Goal: Find specific page/section: Find specific page/section

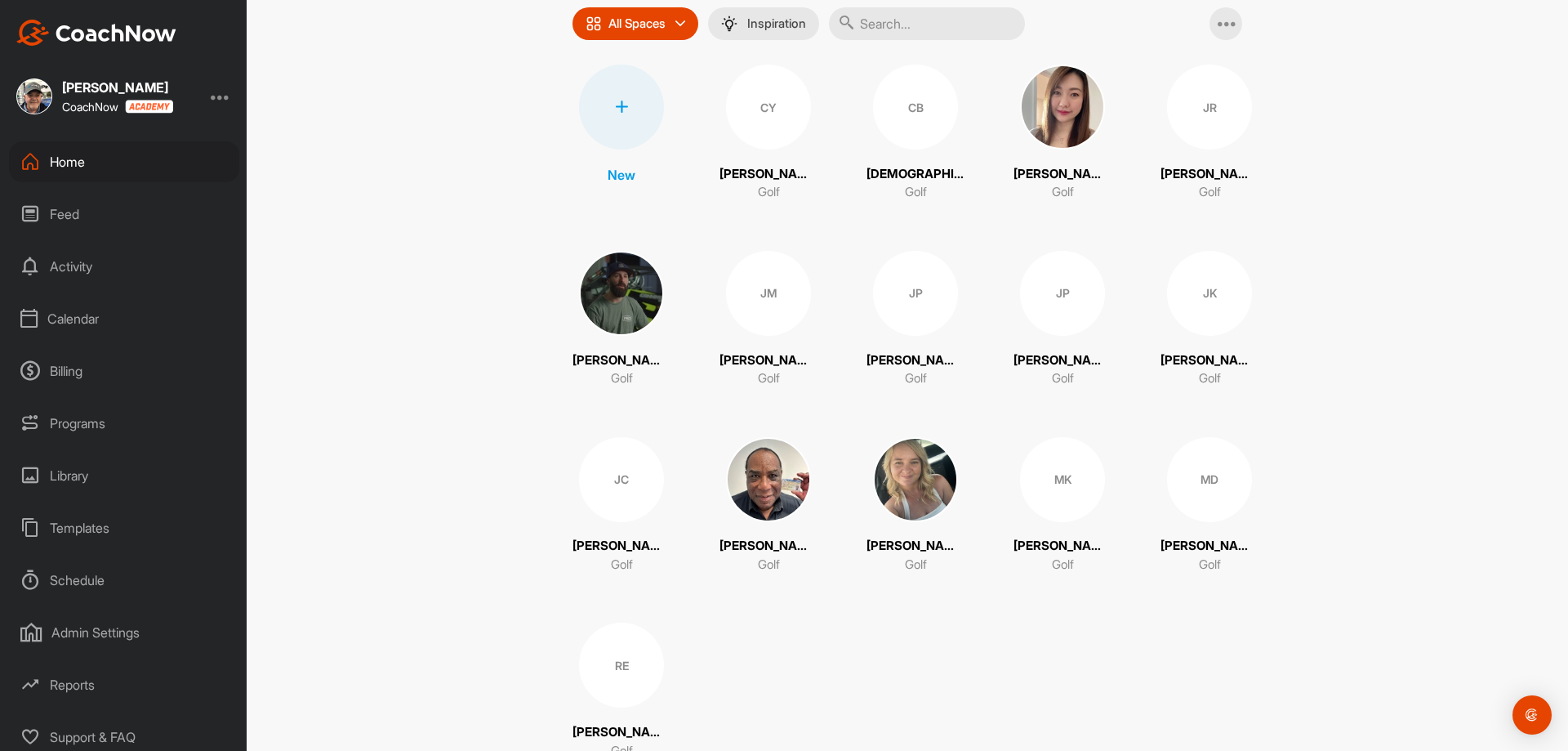
scroll to position [206, 0]
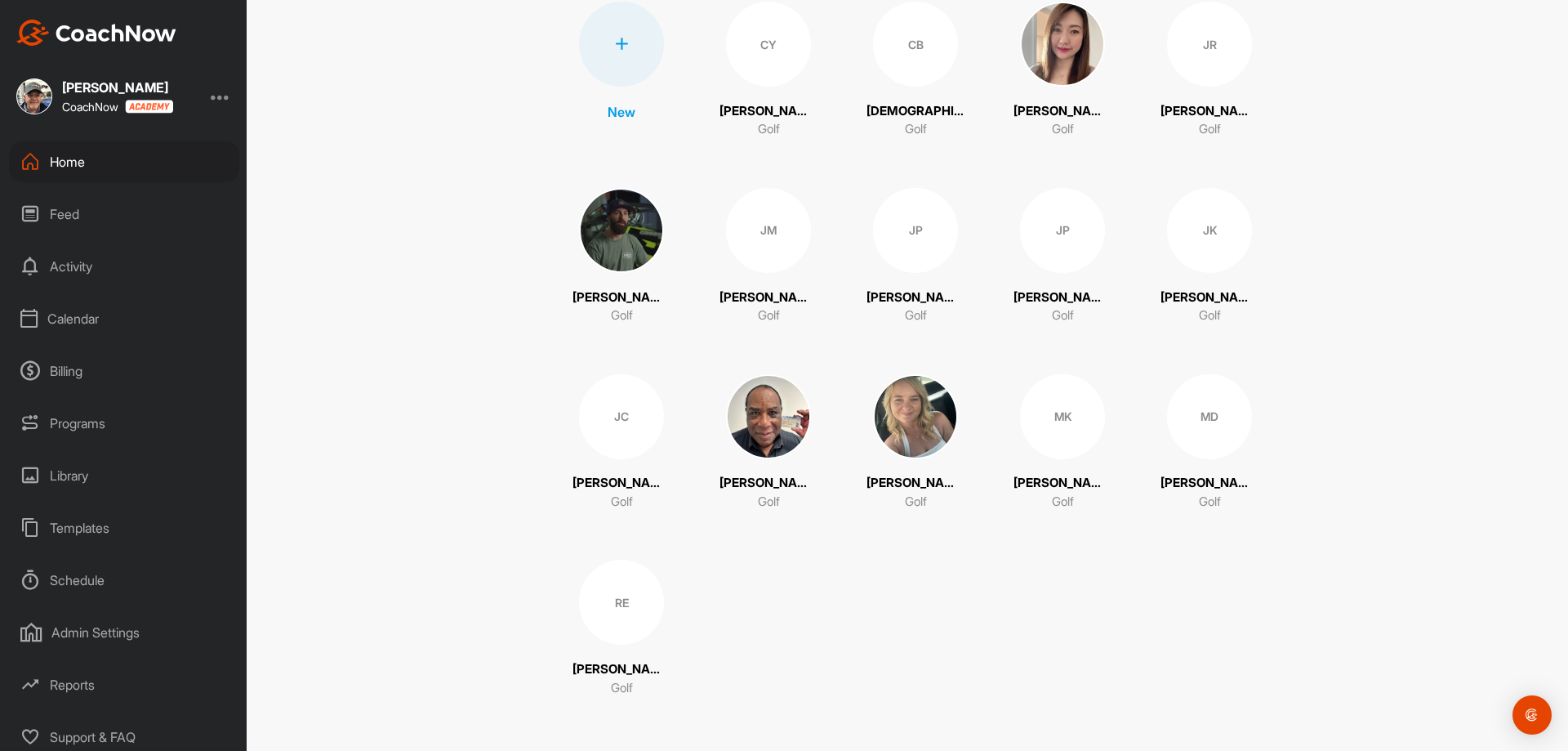
click at [69, 316] on div "Calendar" at bounding box center [124, 319] width 230 height 41
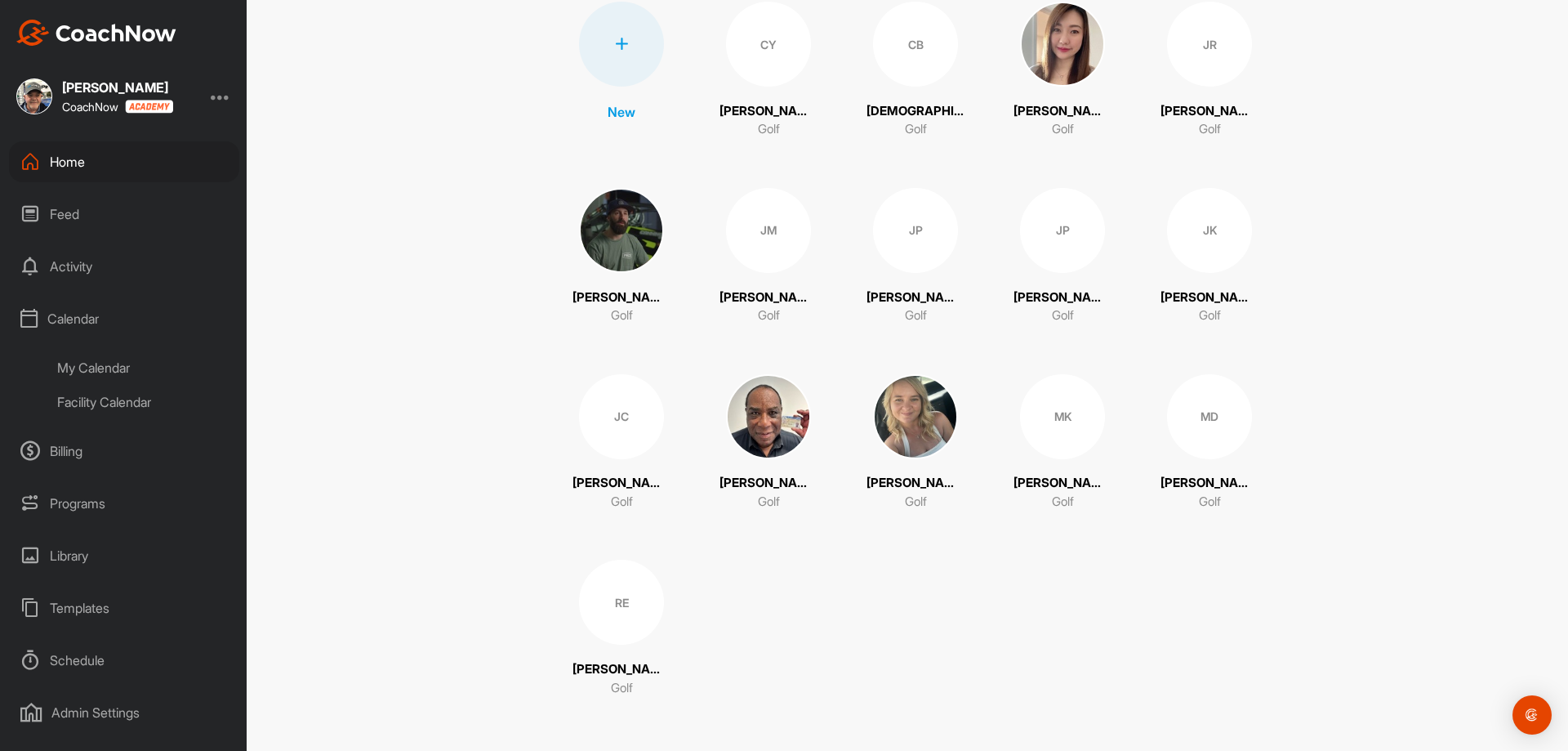
click at [88, 368] on div "My Calendar" at bounding box center [142, 368] width 194 height 35
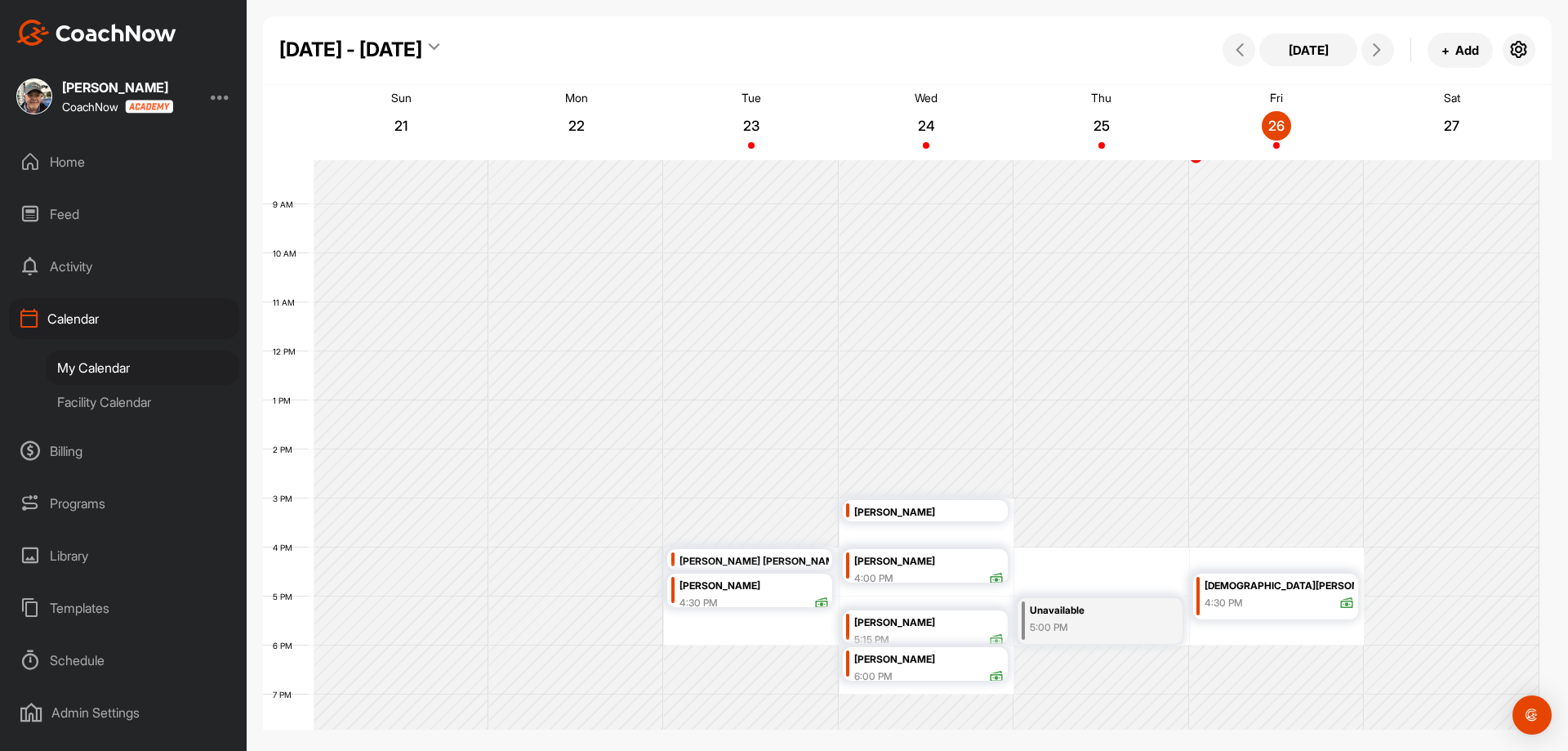
scroll to position [447, 0]
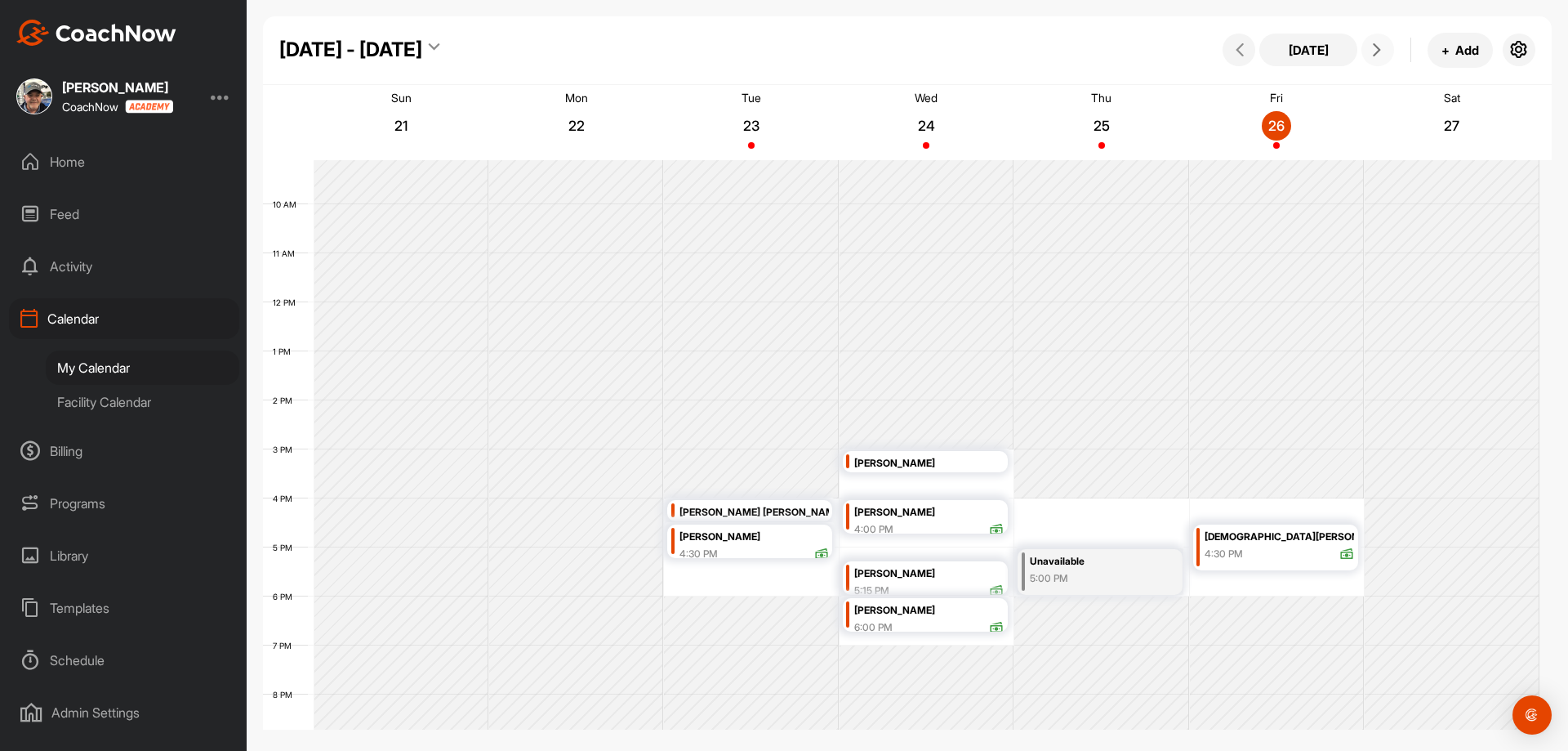
click at [1375, 52] on icon at bounding box center [1376, 49] width 13 height 13
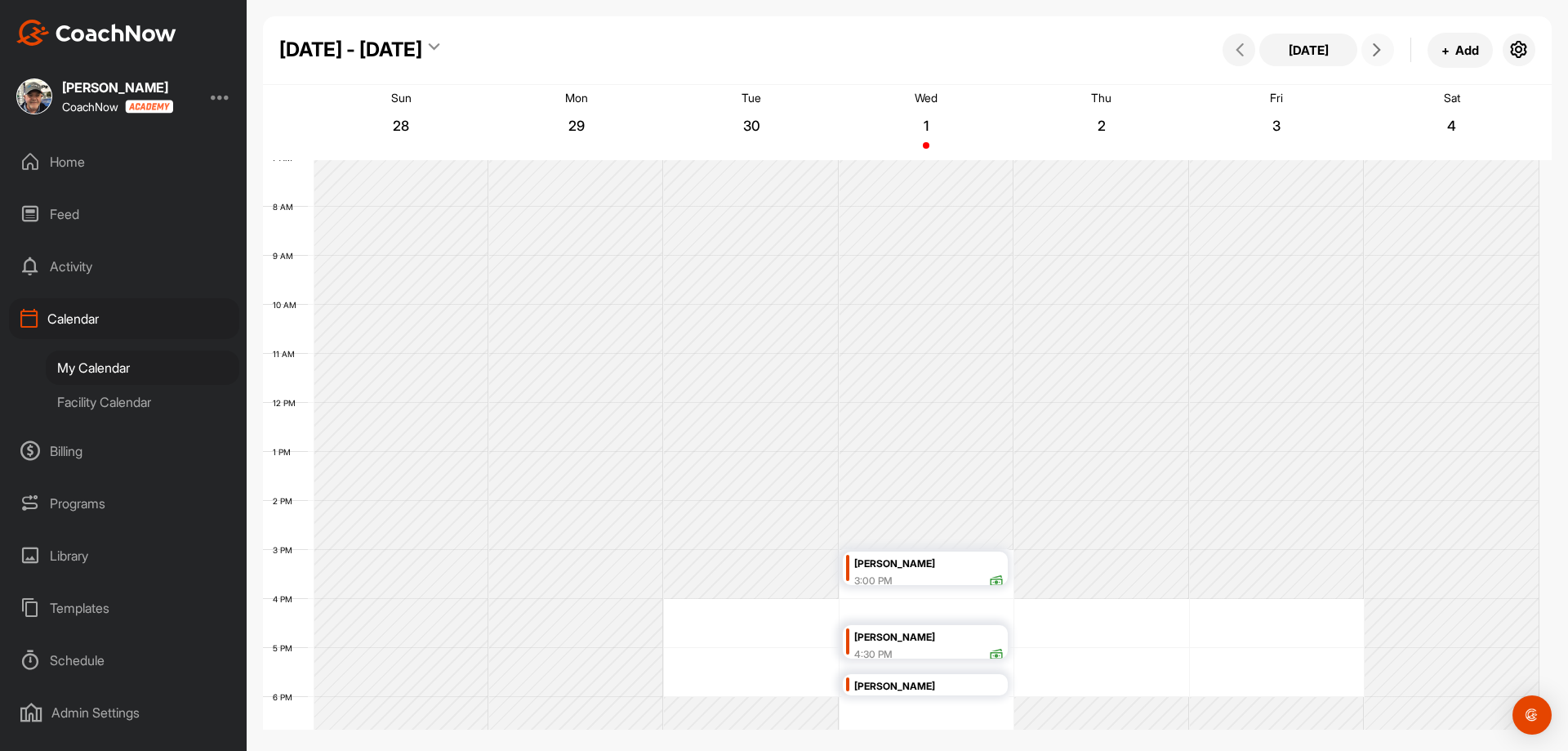
scroll to position [282, 0]
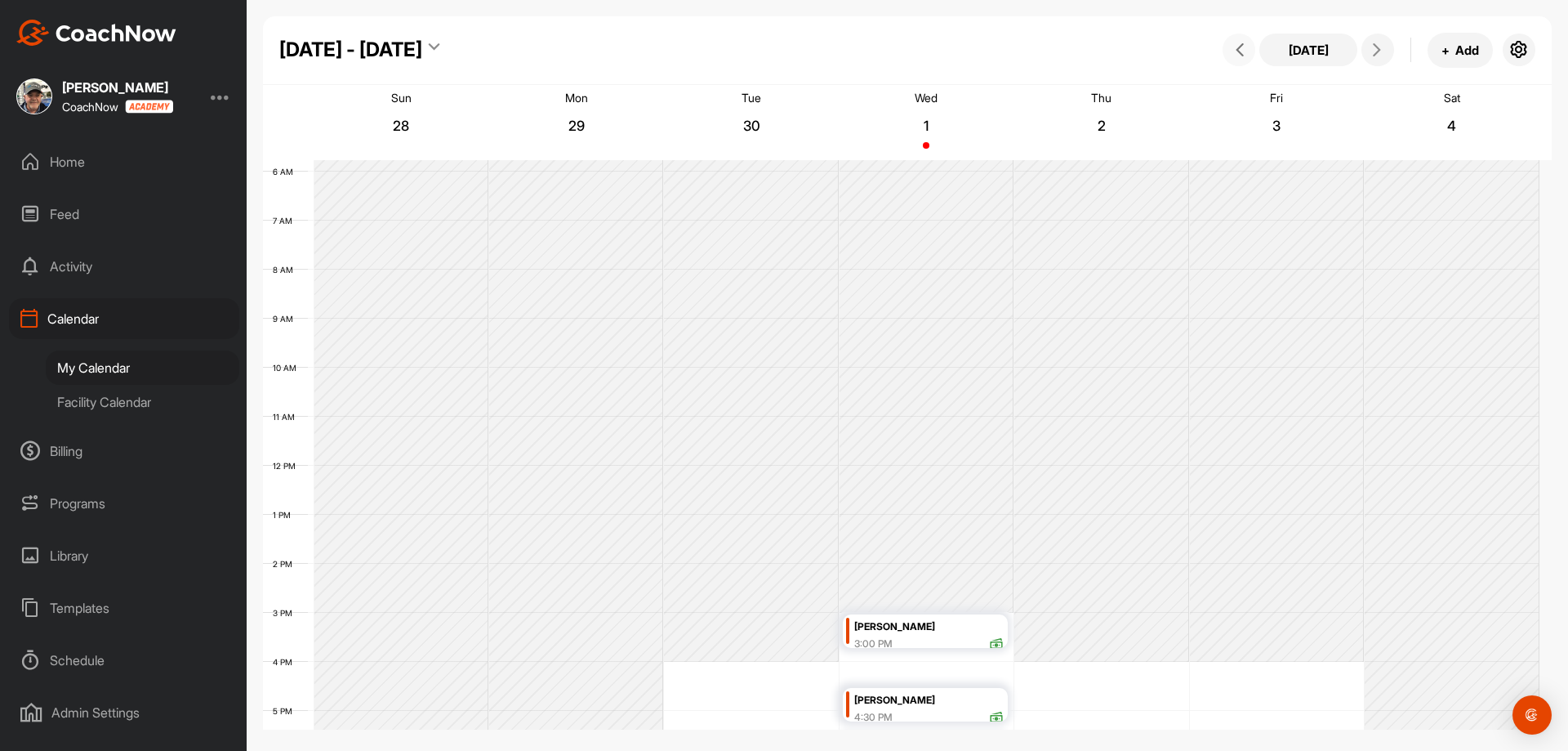
click at [1240, 56] on icon at bounding box center [1239, 49] width 13 height 13
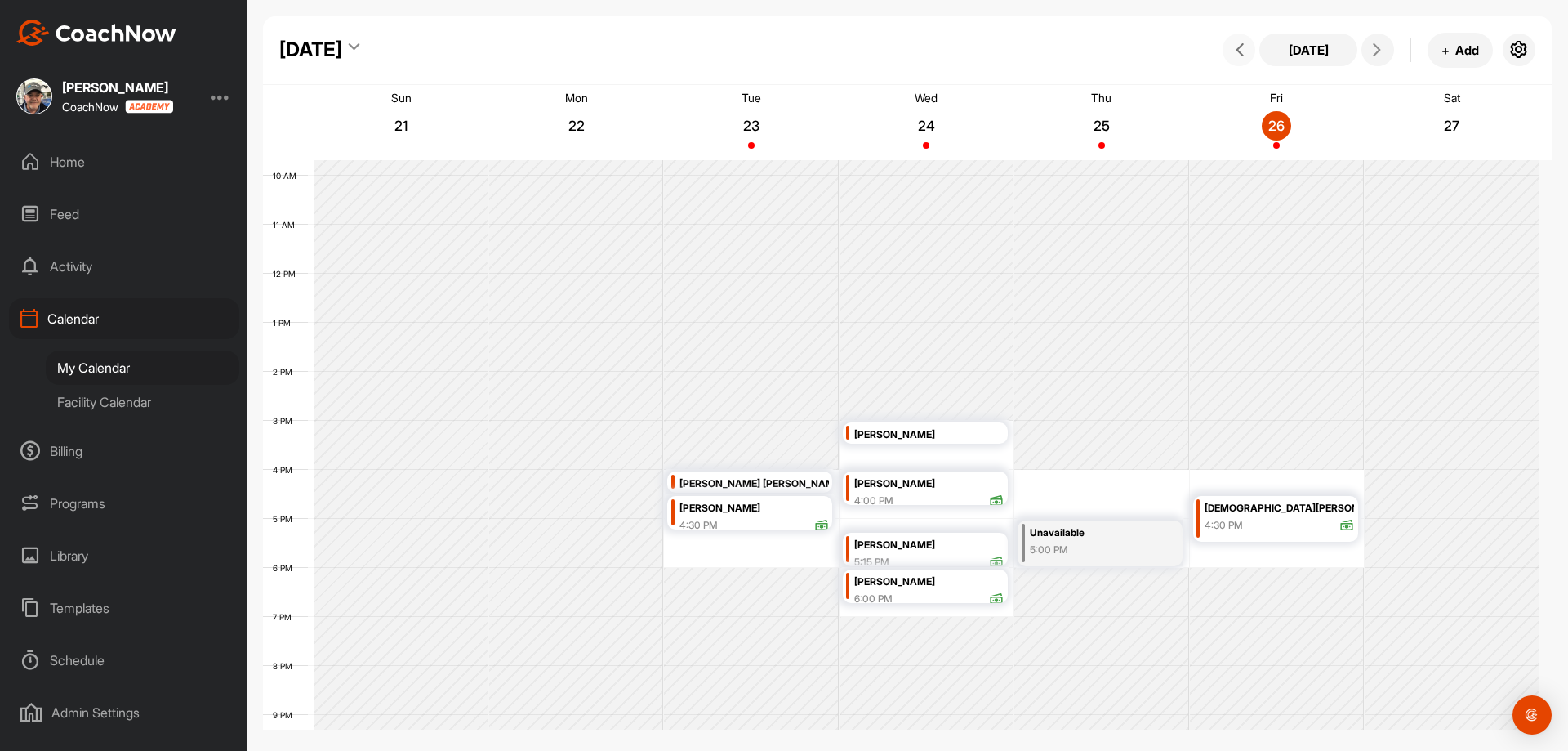
scroll to position [447, 0]
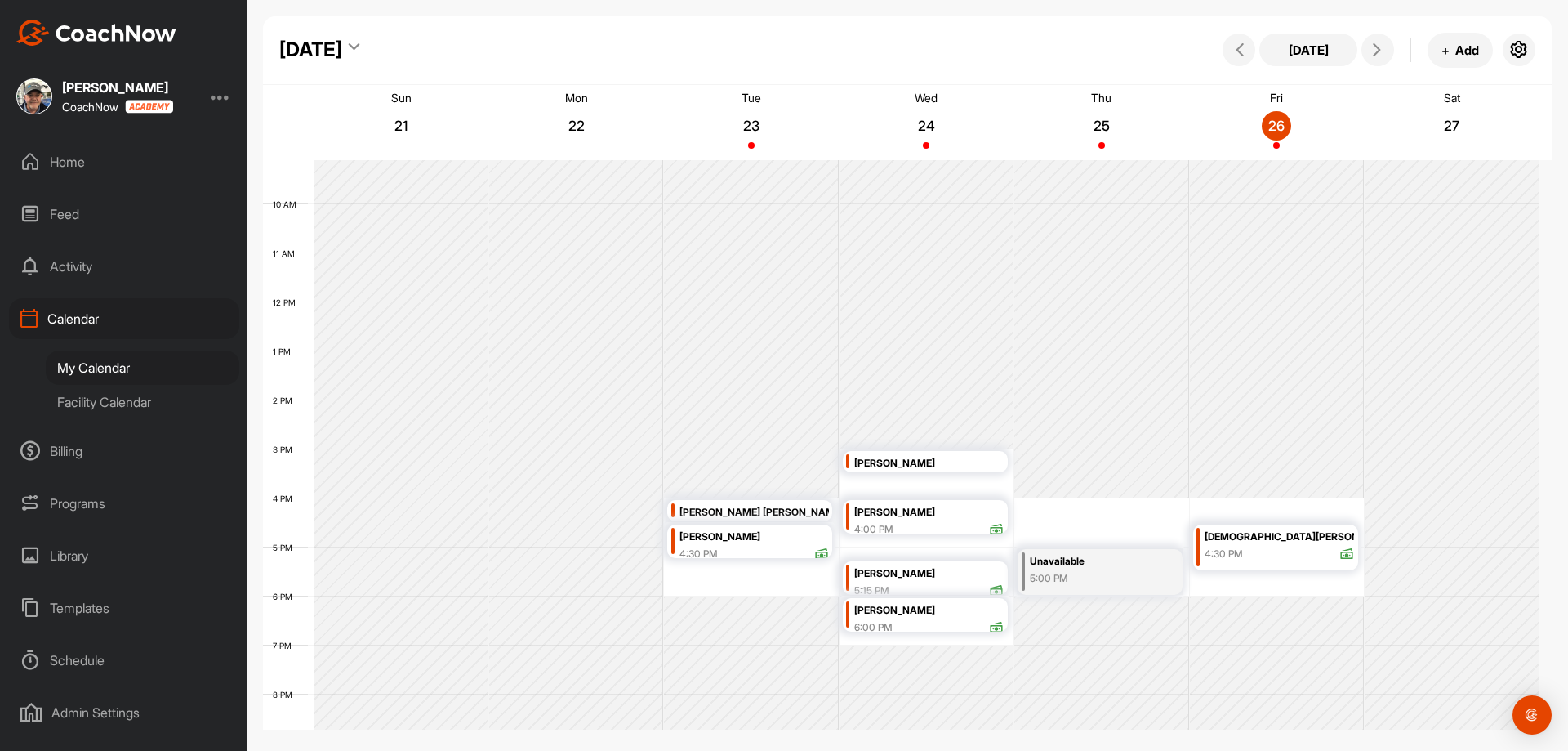
click at [91, 404] on div "Facility Calendar" at bounding box center [142, 402] width 194 height 35
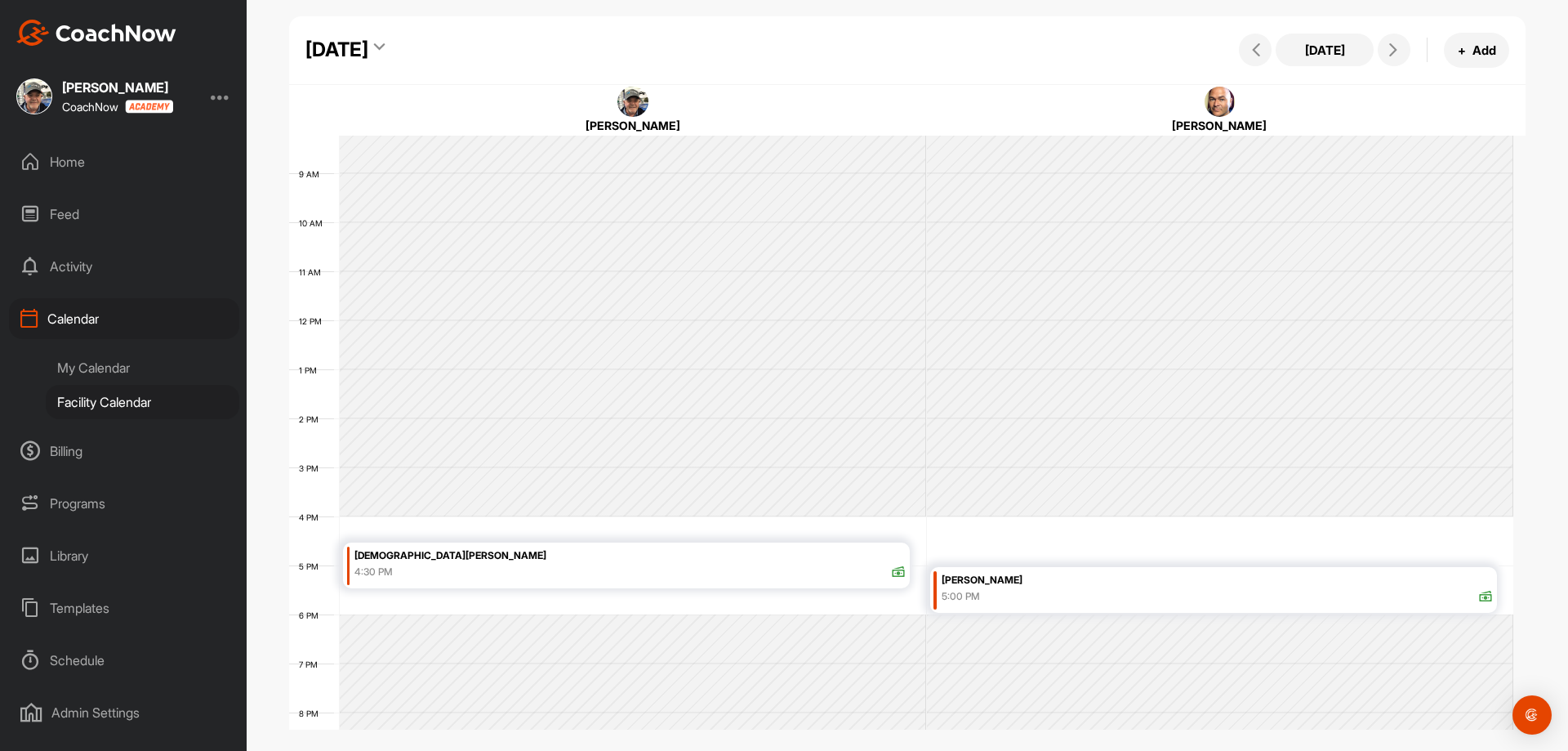
scroll to position [528, 0]
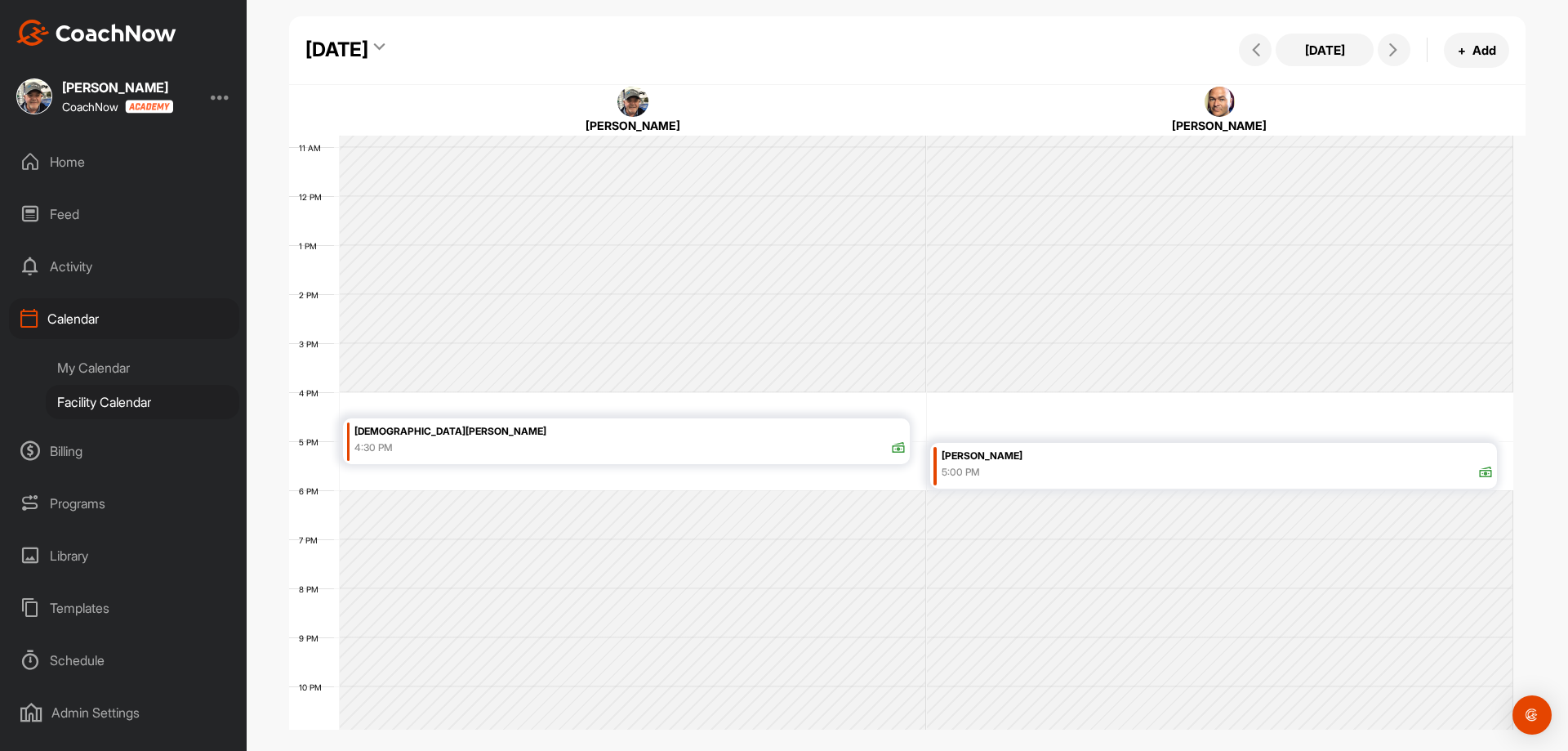
click at [126, 370] on div "My Calendar" at bounding box center [142, 368] width 194 height 35
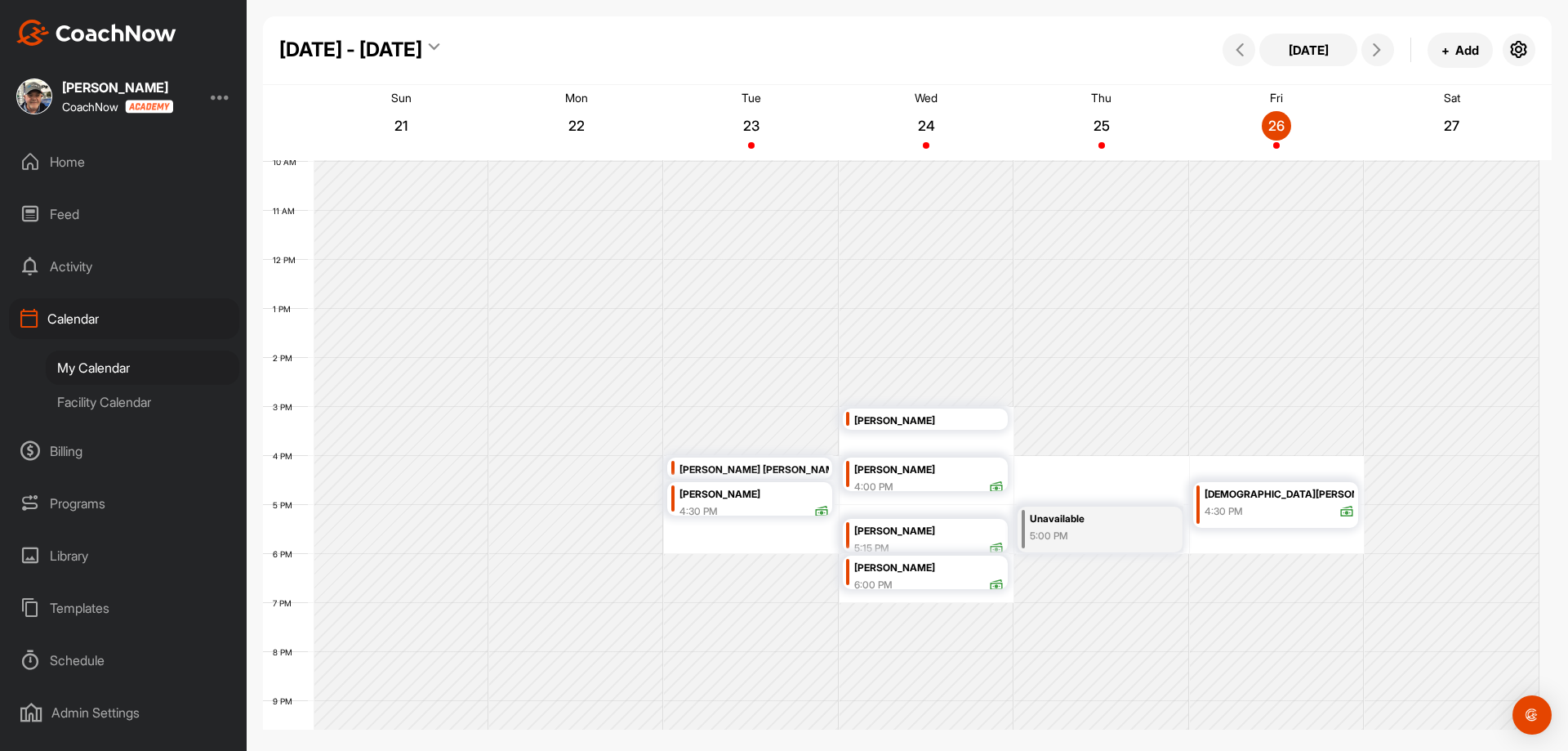
scroll to position [362, 0]
